Goal: Information Seeking & Learning: Learn about a topic

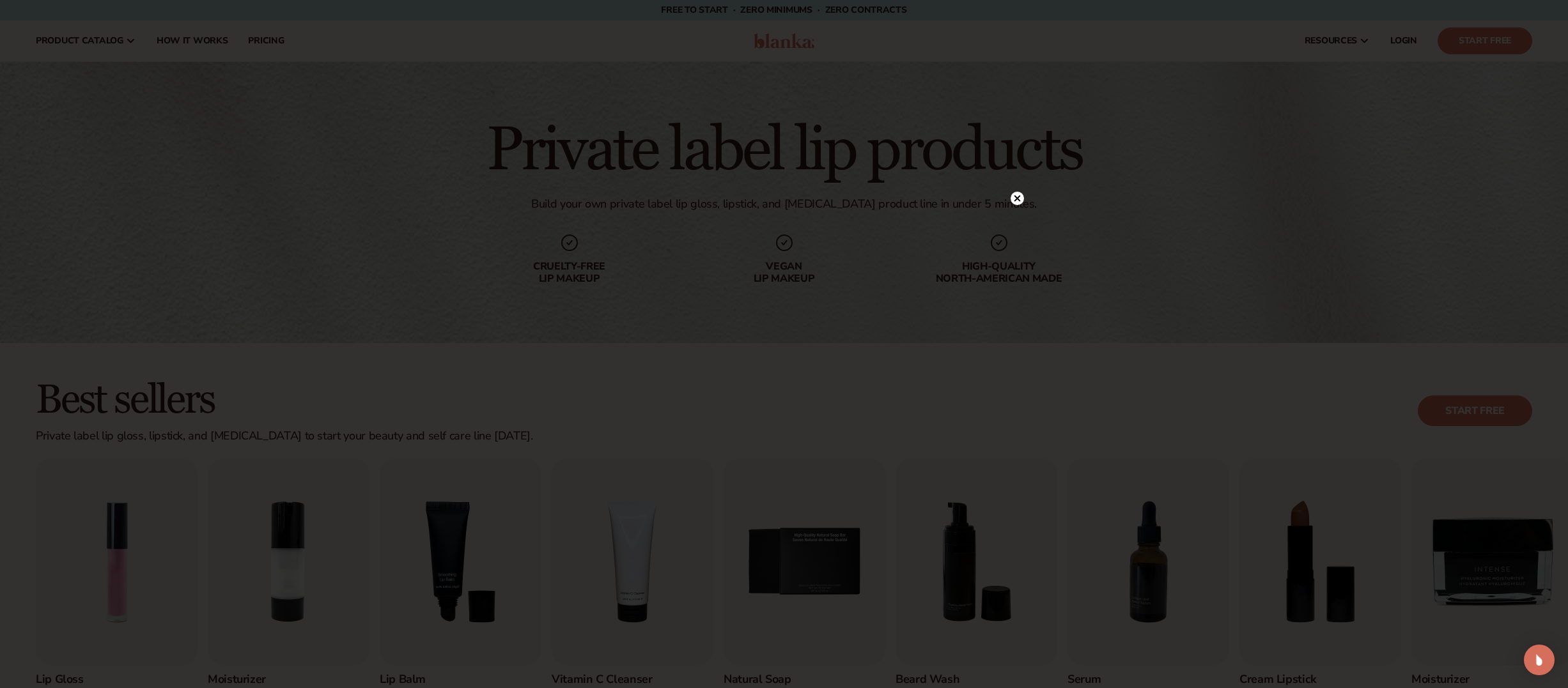
click at [1018, 194] on circle at bounding box center [1018, 198] width 13 height 13
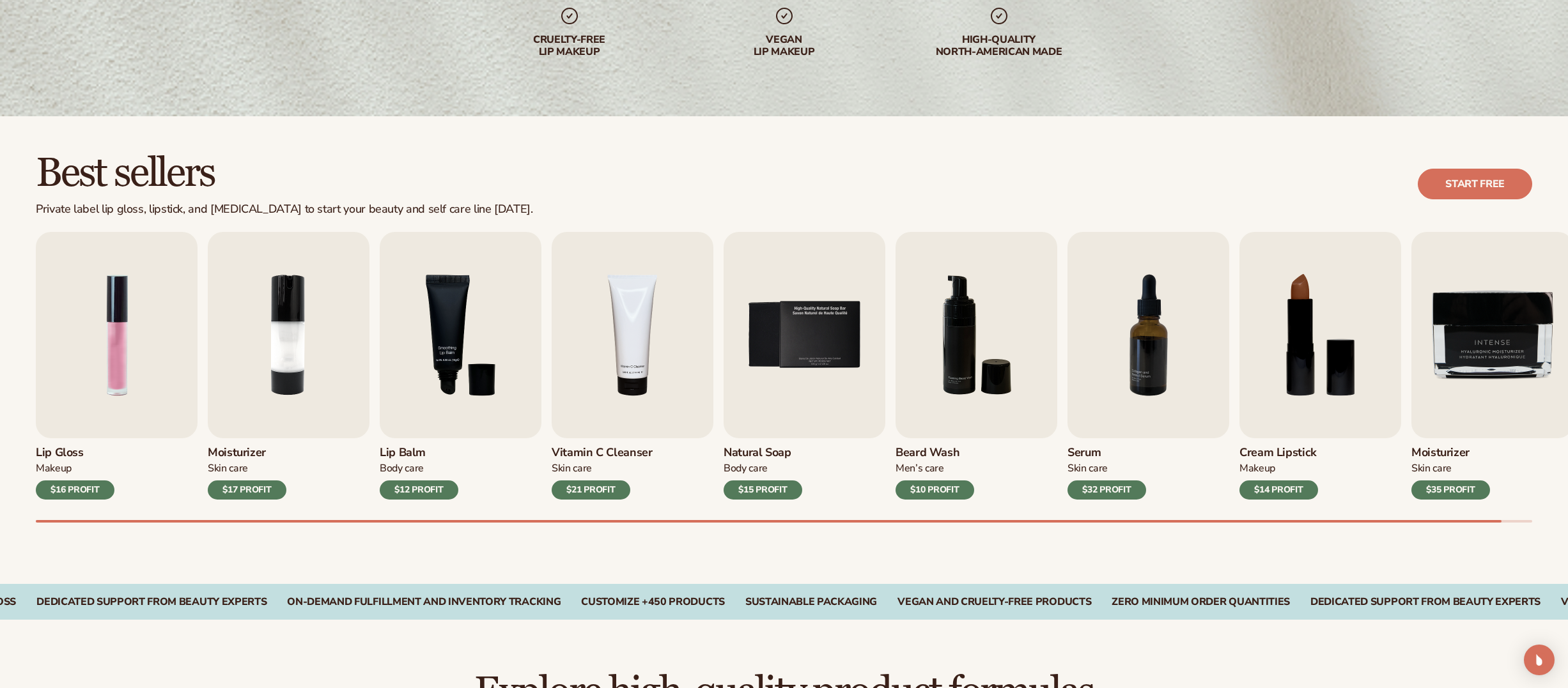
scroll to position [234, 0]
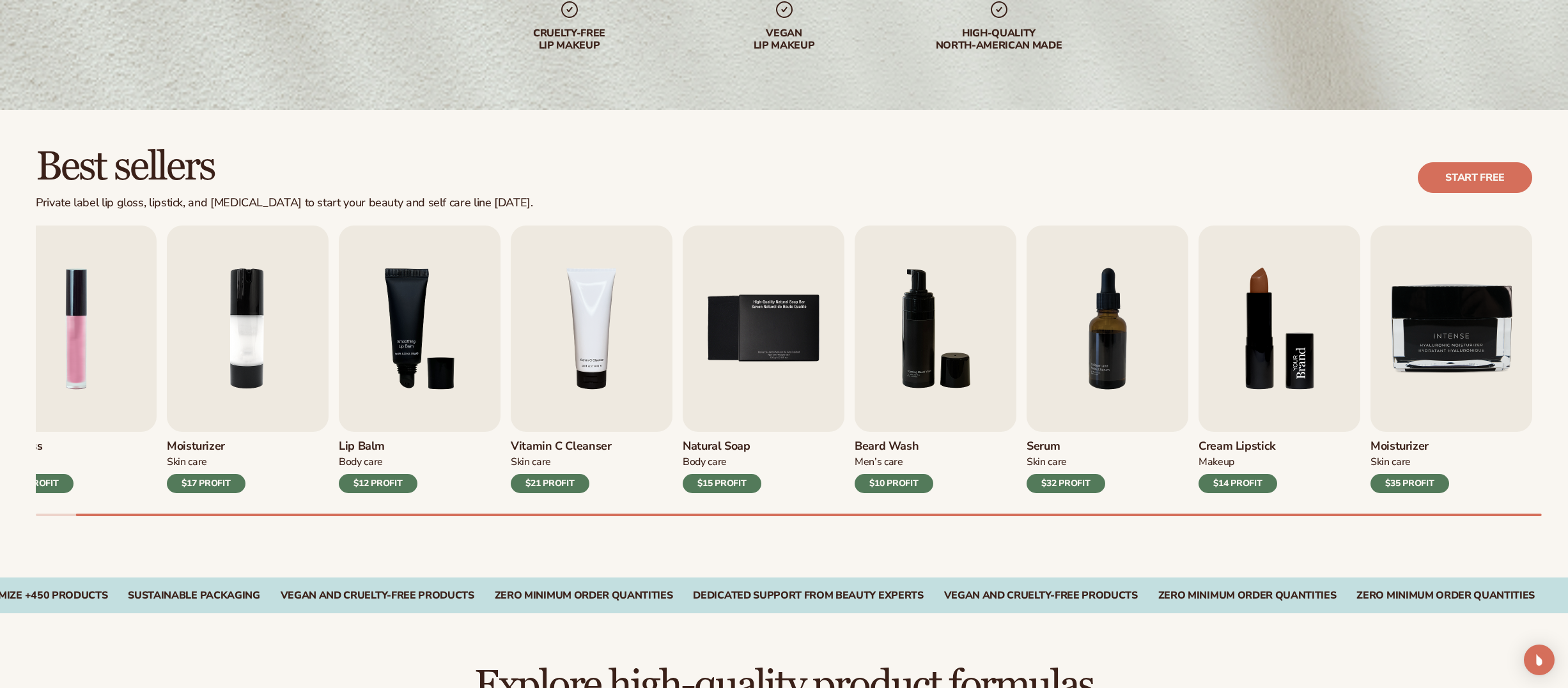
click at [1254, 359] on img "8 / 9" at bounding box center [1280, 329] width 162 height 206
click at [1298, 399] on img "8 / 9" at bounding box center [1280, 329] width 162 height 206
click at [1239, 442] on h3 "Cream Lipstick" at bounding box center [1238, 446] width 79 height 14
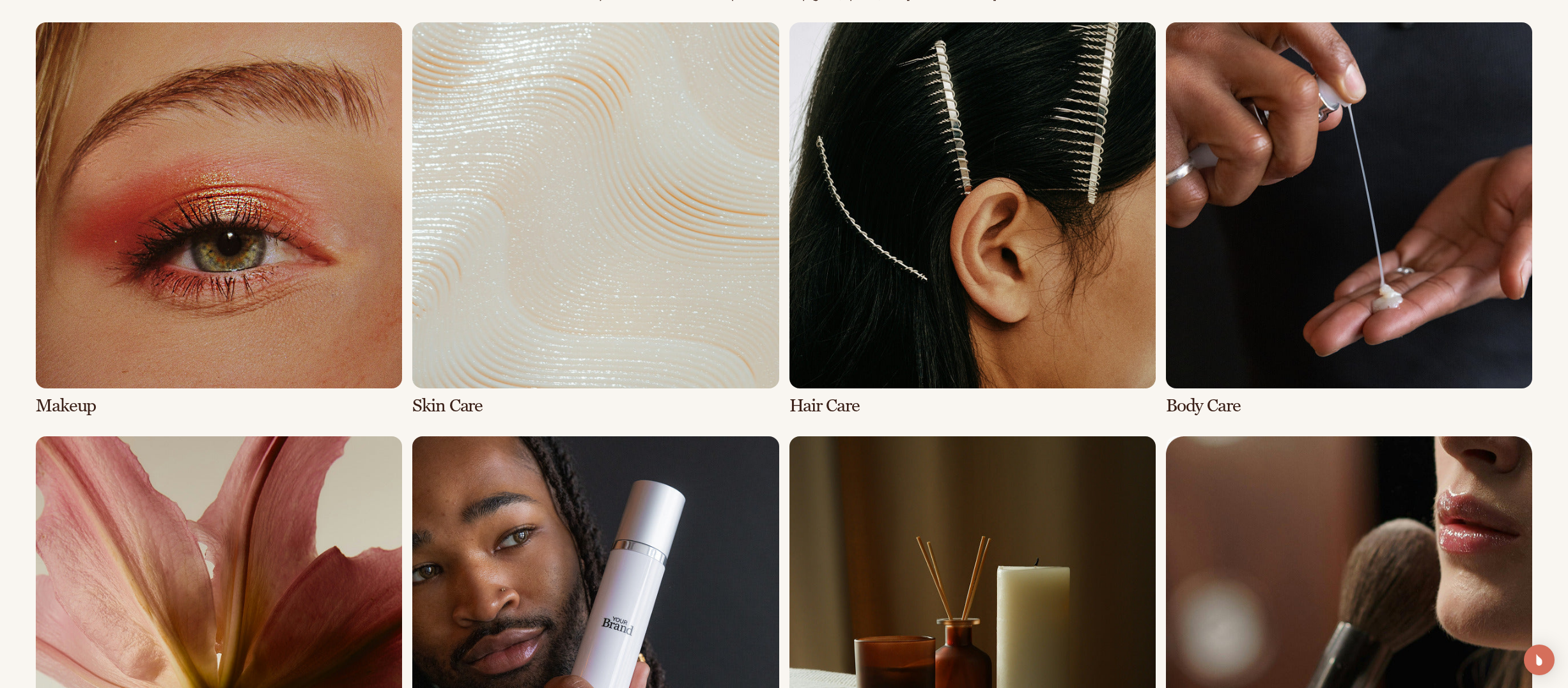
scroll to position [1038, 0]
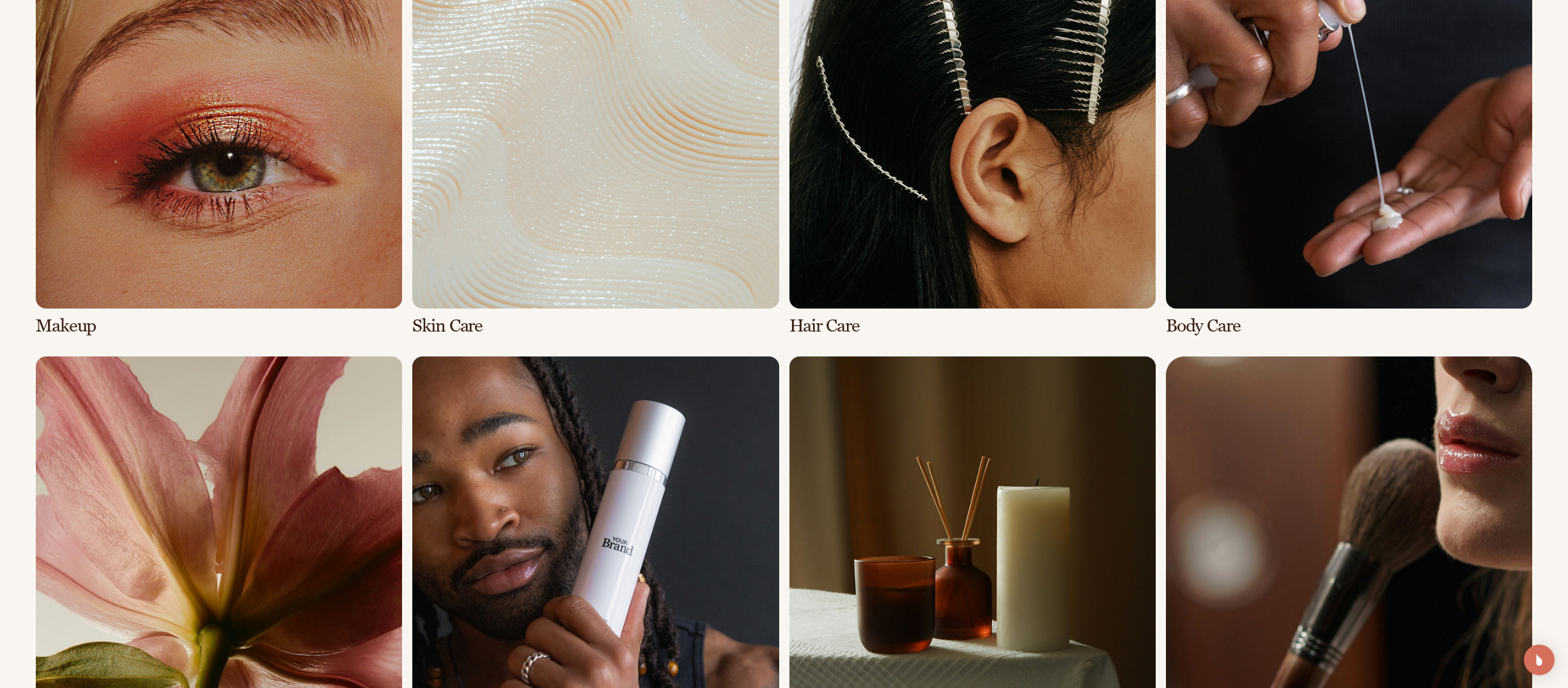
click at [219, 169] on link "1 / 8" at bounding box center [219, 139] width 366 height 393
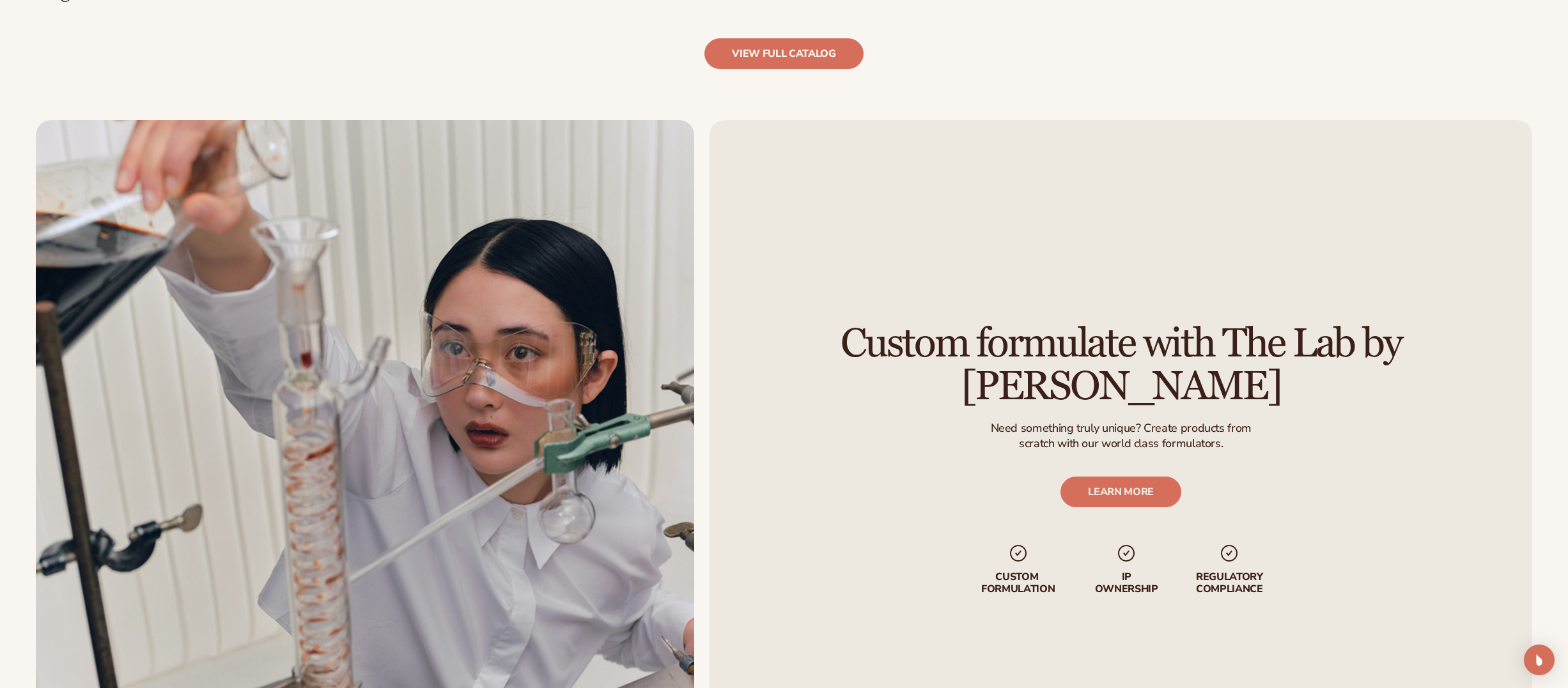
scroll to position [1792, 0]
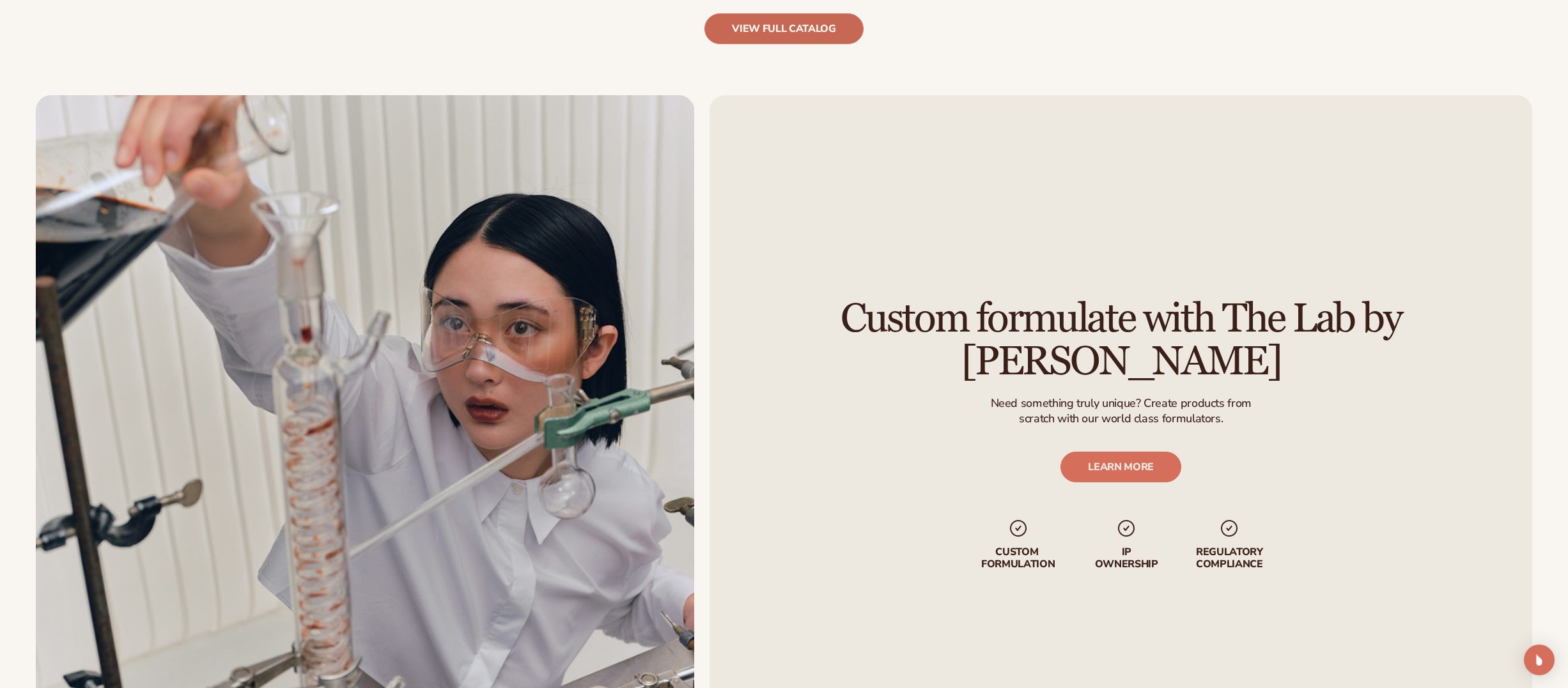
click at [786, 24] on link "view full catalog" at bounding box center [784, 29] width 159 height 31
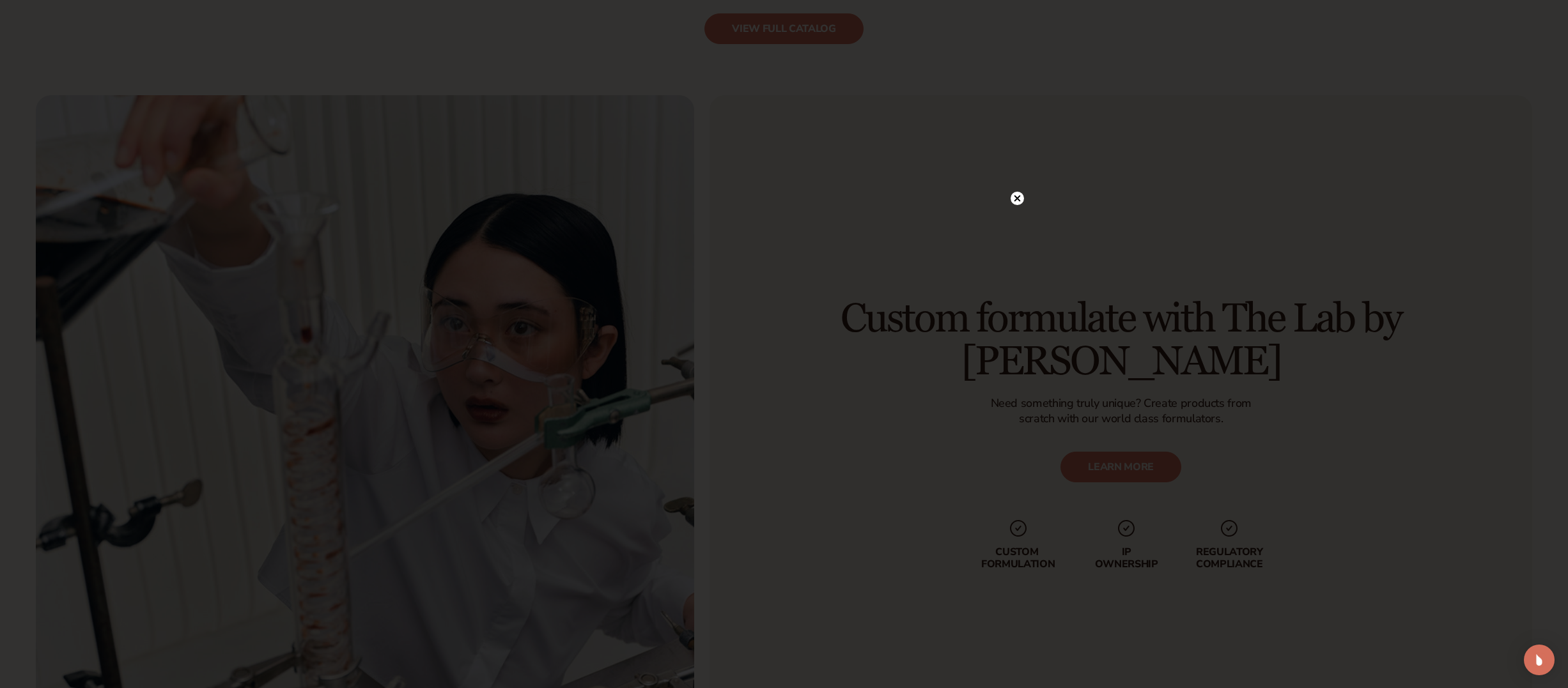
click at [1021, 197] on circle at bounding box center [1018, 198] width 13 height 13
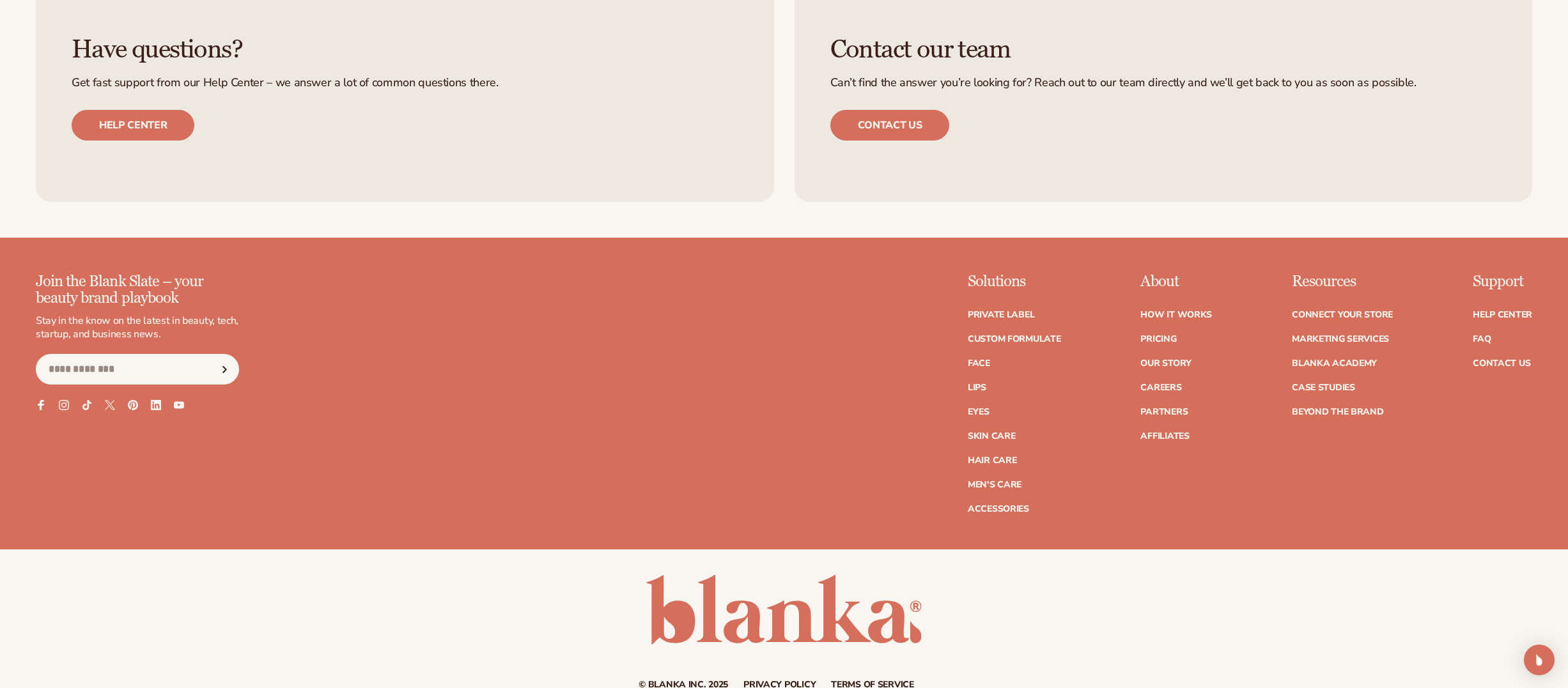
scroll to position [2664, 0]
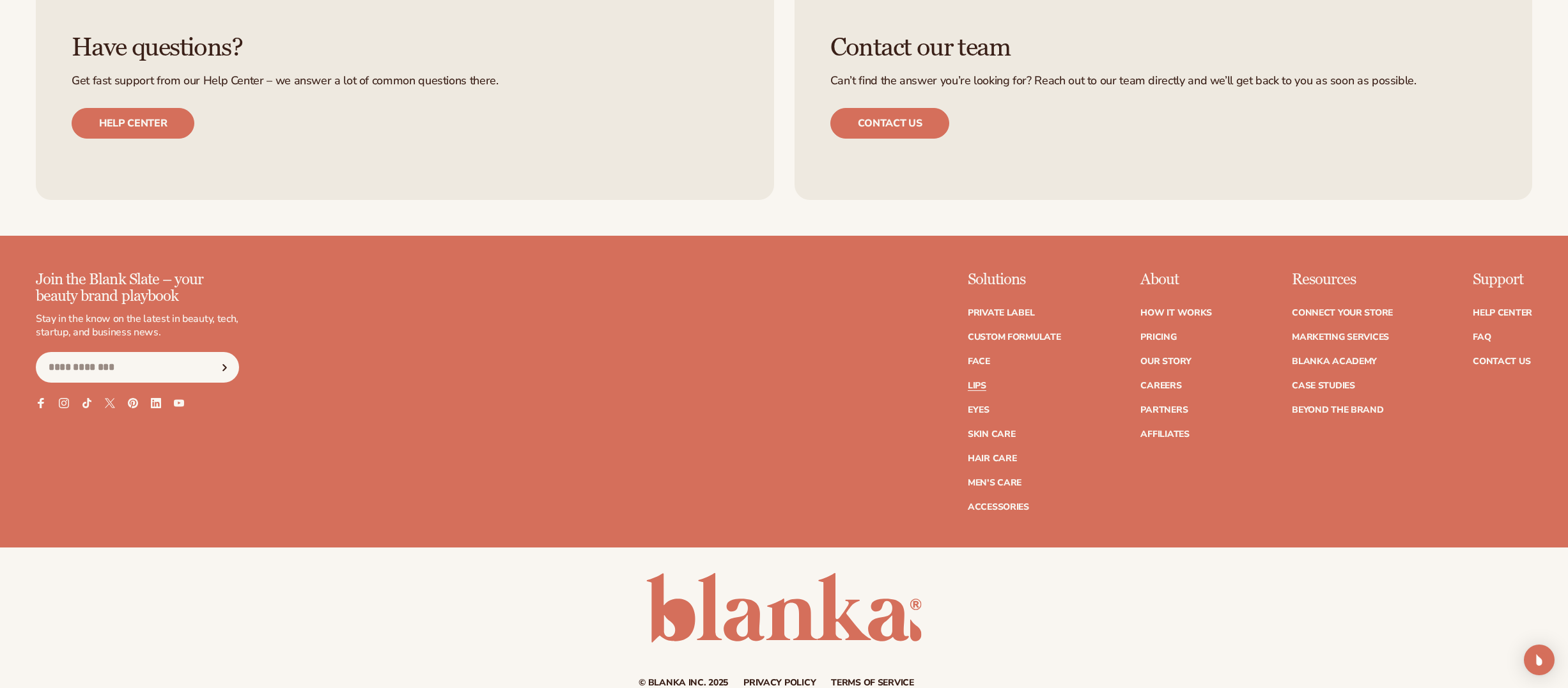
click at [979, 388] on link "Lips" at bounding box center [977, 386] width 18 height 9
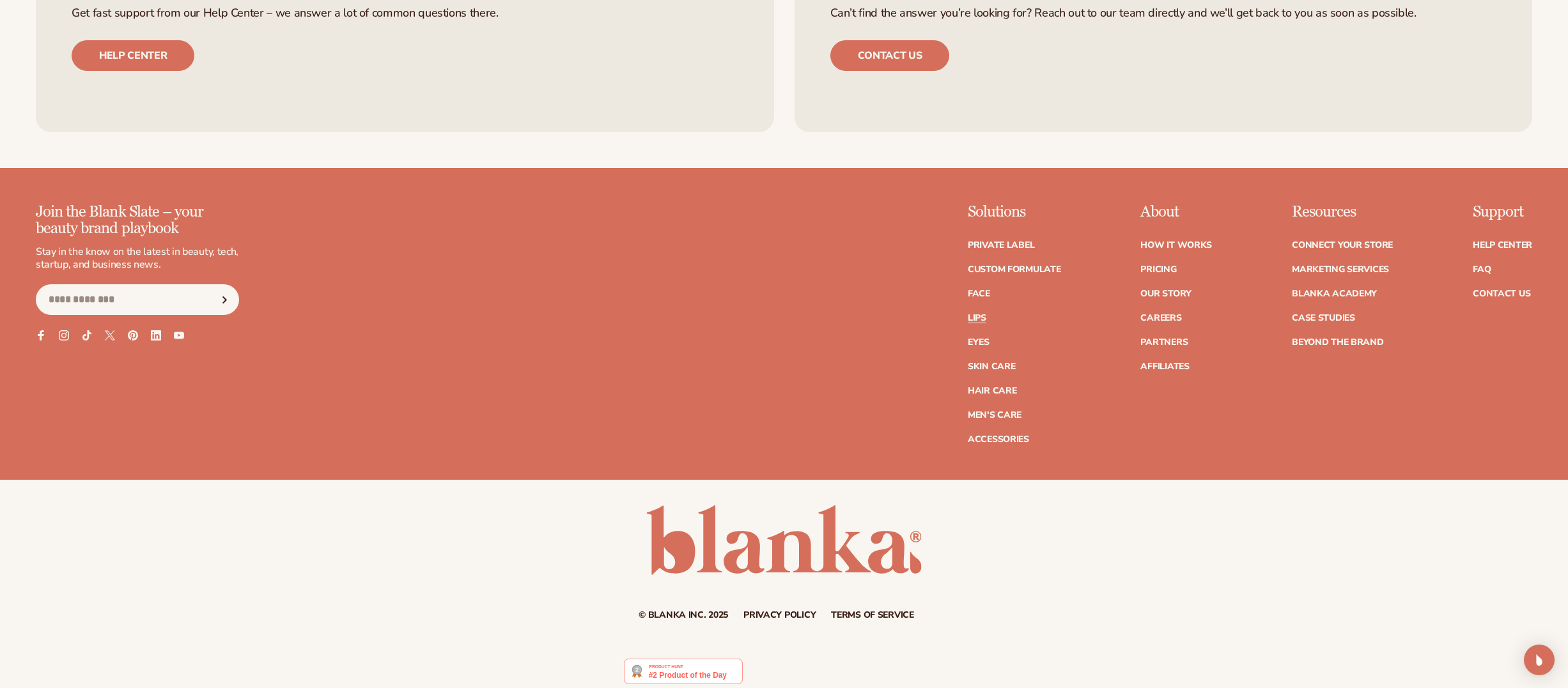
scroll to position [2974, 0]
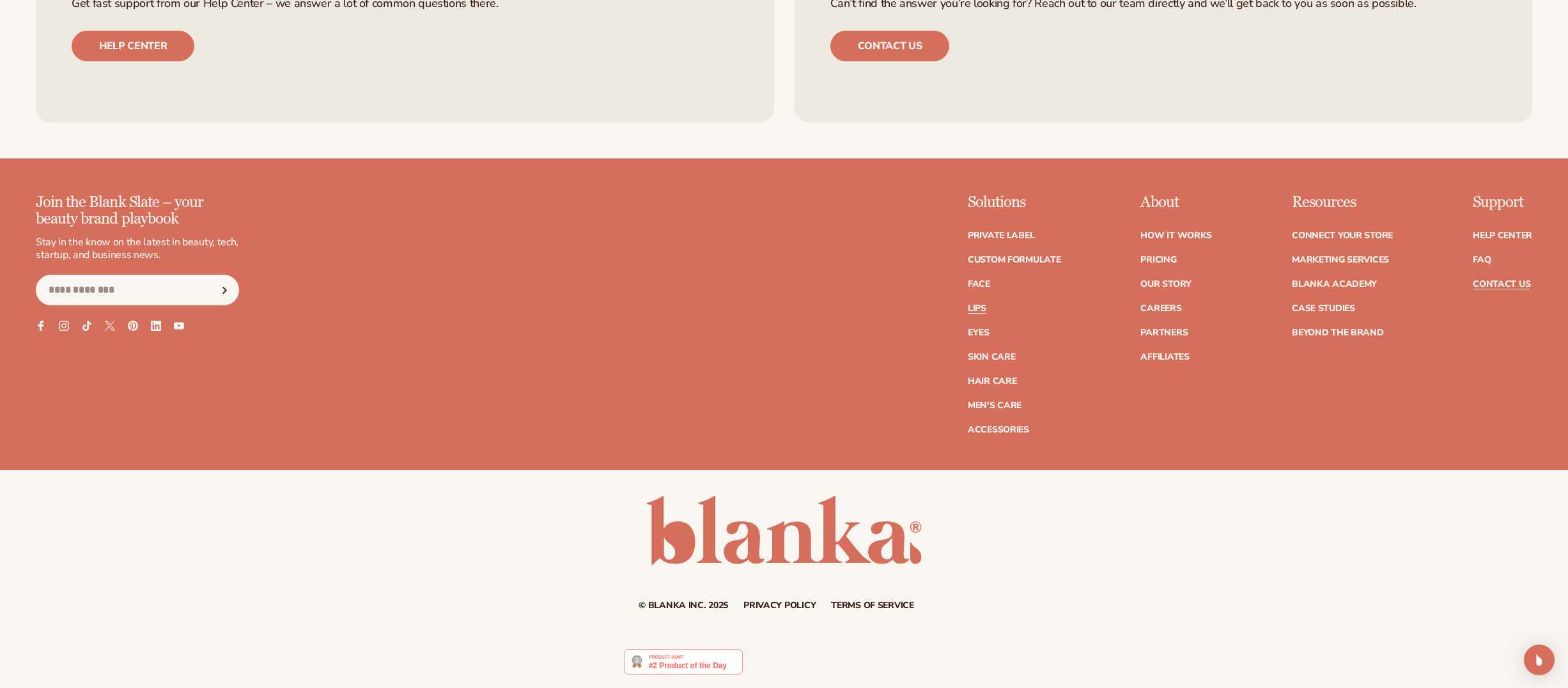
click at [1508, 281] on link "Contact Us" at bounding box center [1502, 284] width 57 height 9
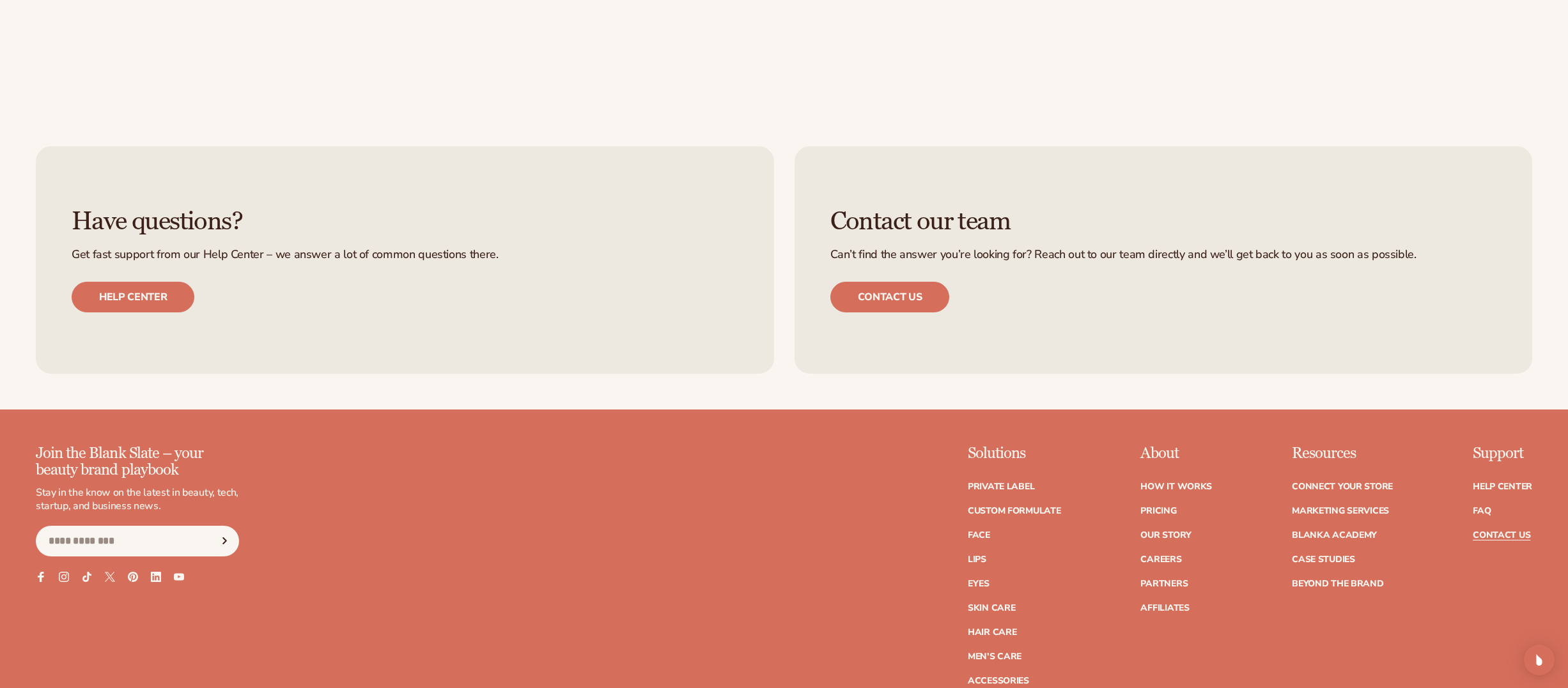
scroll to position [782, 0]
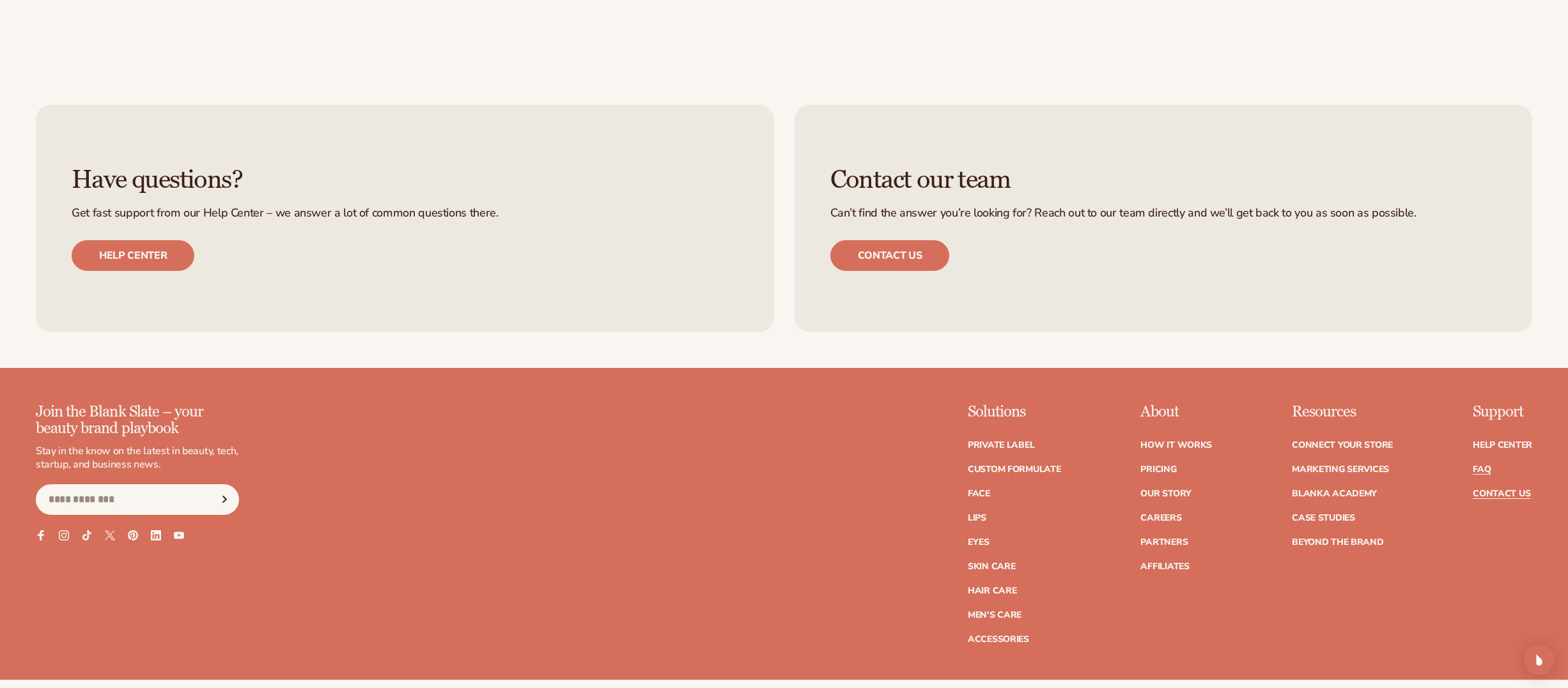
click at [1482, 471] on link "FAQ" at bounding box center [1482, 470] width 18 height 9
